Goal: Task Accomplishment & Management: Manage account settings

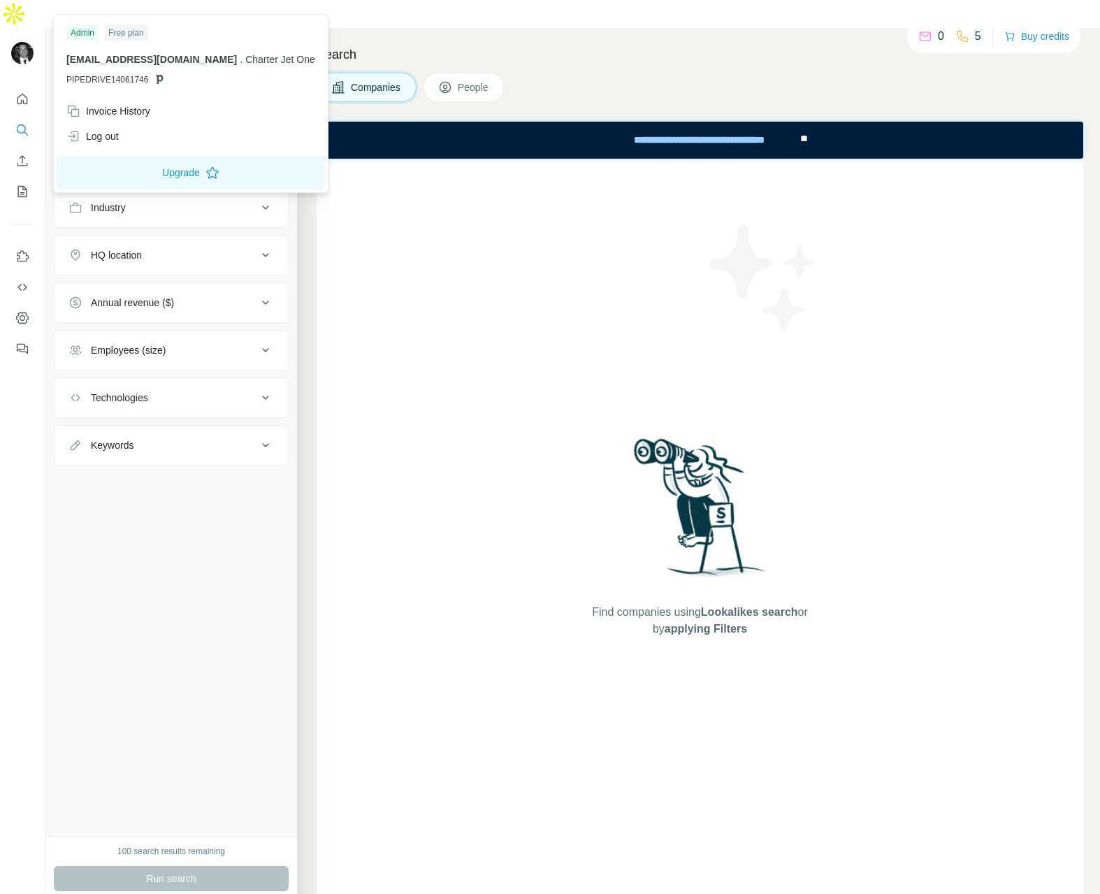
click at [21, 42] on img at bounding box center [22, 53] width 22 height 22
click at [92, 113] on div "Invoice History" at bounding box center [108, 111] width 84 height 14
click at [227, 860] on button "Close" at bounding box center [230, 851] width 45 height 25
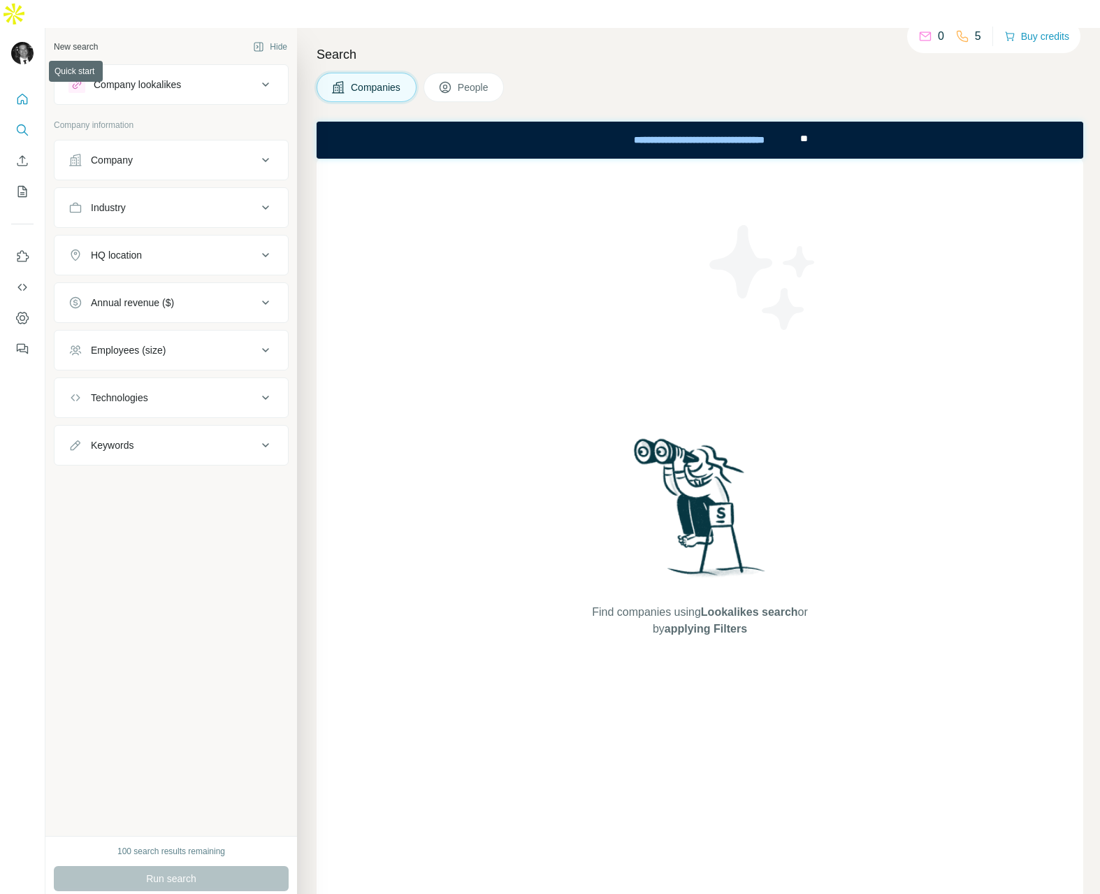
click at [26, 92] on icon "Quick start" at bounding box center [22, 99] width 14 height 14
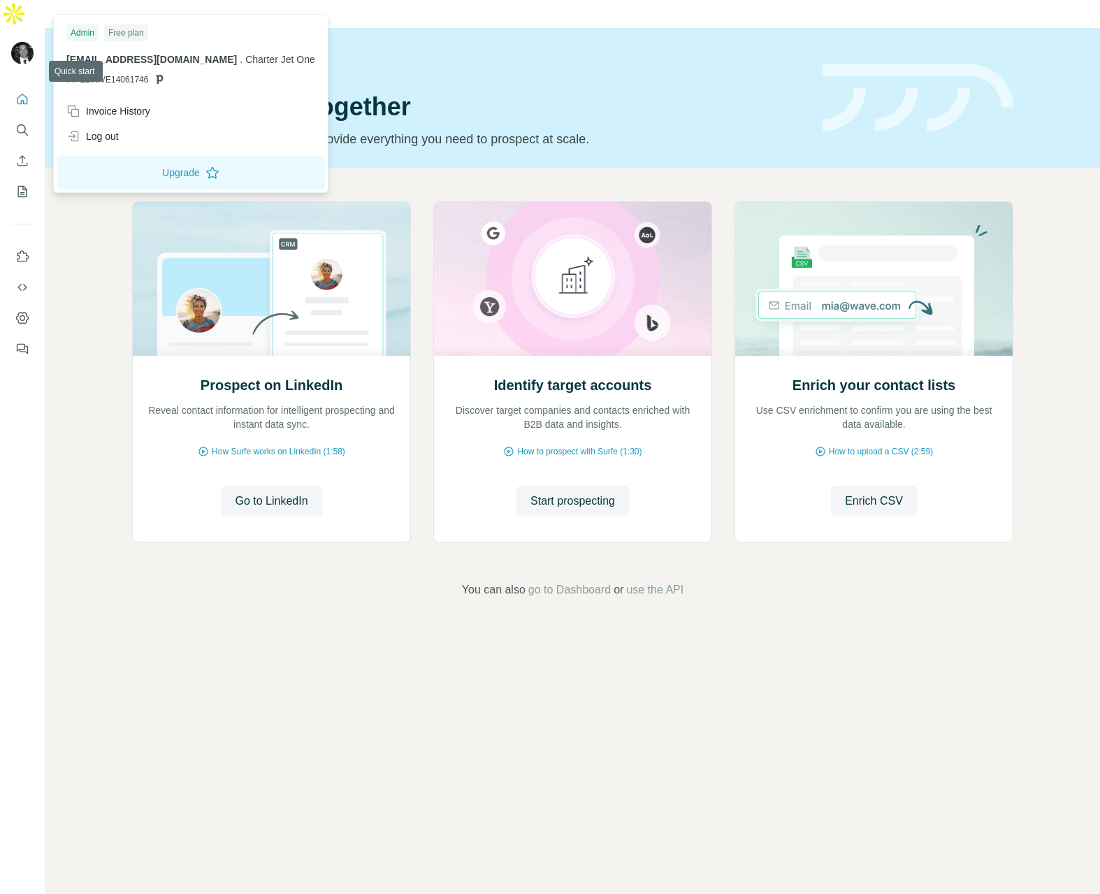
click at [19, 42] on img at bounding box center [22, 53] width 22 height 22
click at [145, 175] on button "Upgrade" at bounding box center [191, 173] width 268 height 34
click at [21, 92] on icon "Quick start" at bounding box center [22, 99] width 14 height 14
